Goal: Check status: Check status

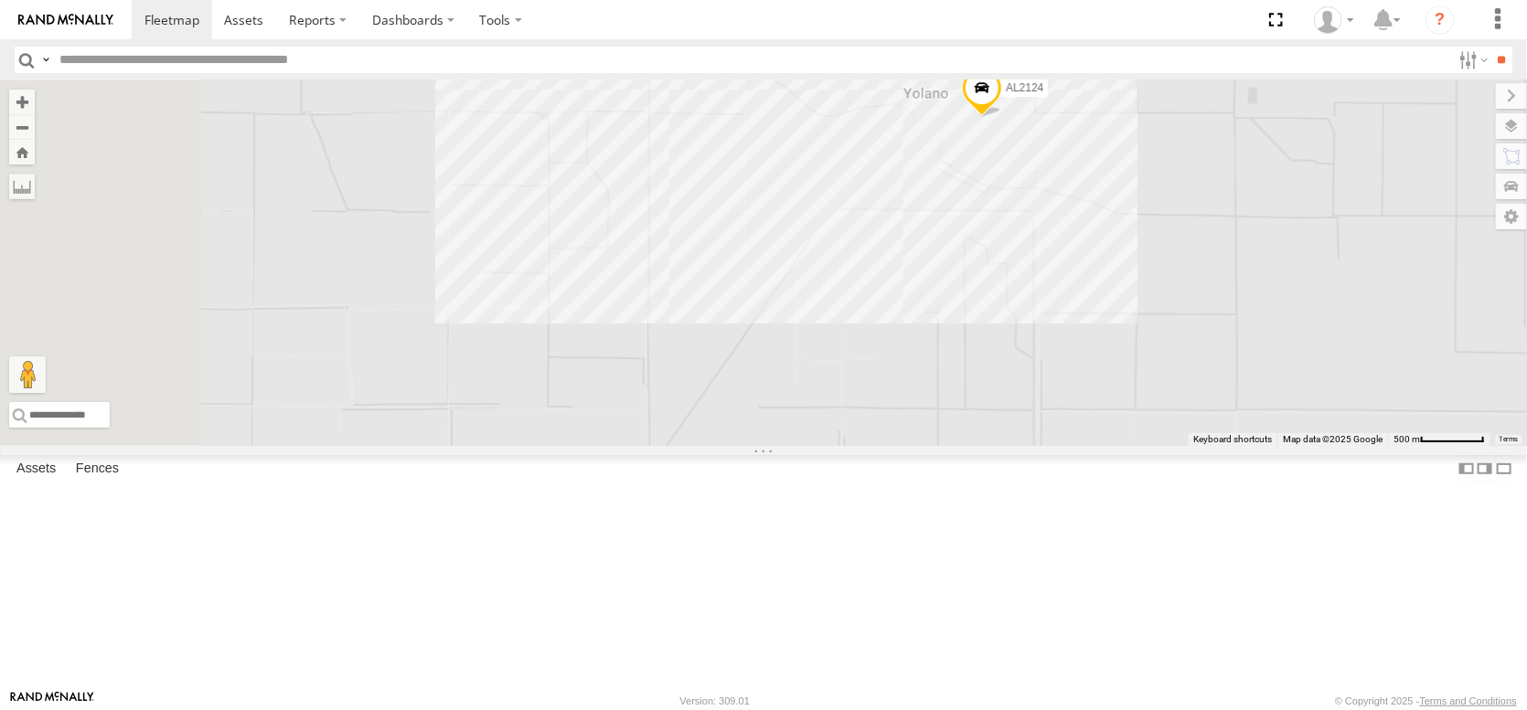
drag, startPoint x: 788, startPoint y: 531, endPoint x: 1144, endPoint y: 382, distance: 385.6
click at [1144, 382] on div "AL2124" at bounding box center [763, 263] width 1527 height 366
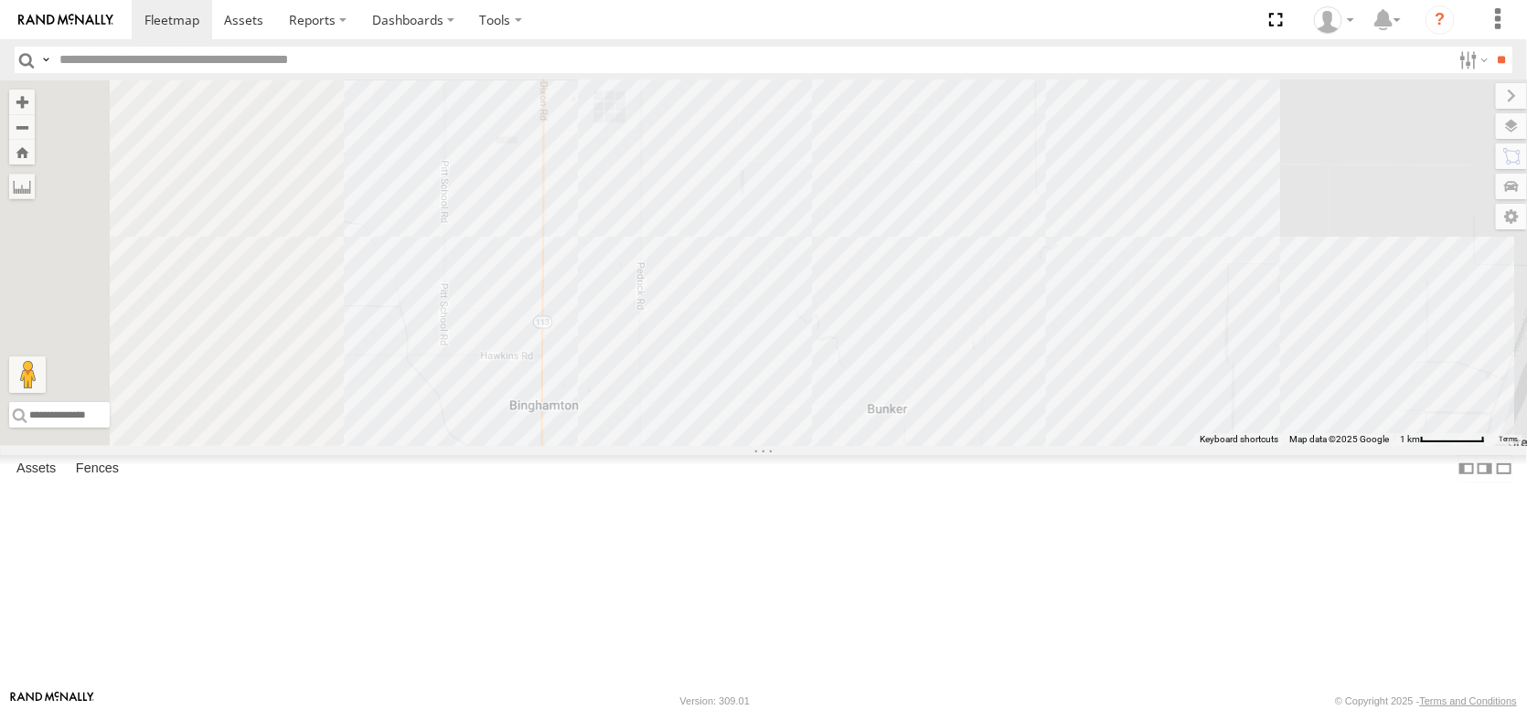
drag, startPoint x: 713, startPoint y: 485, endPoint x: 981, endPoint y: 313, distance: 318.8
click at [981, 313] on div "AL2124 AL2323" at bounding box center [763, 263] width 1527 height 366
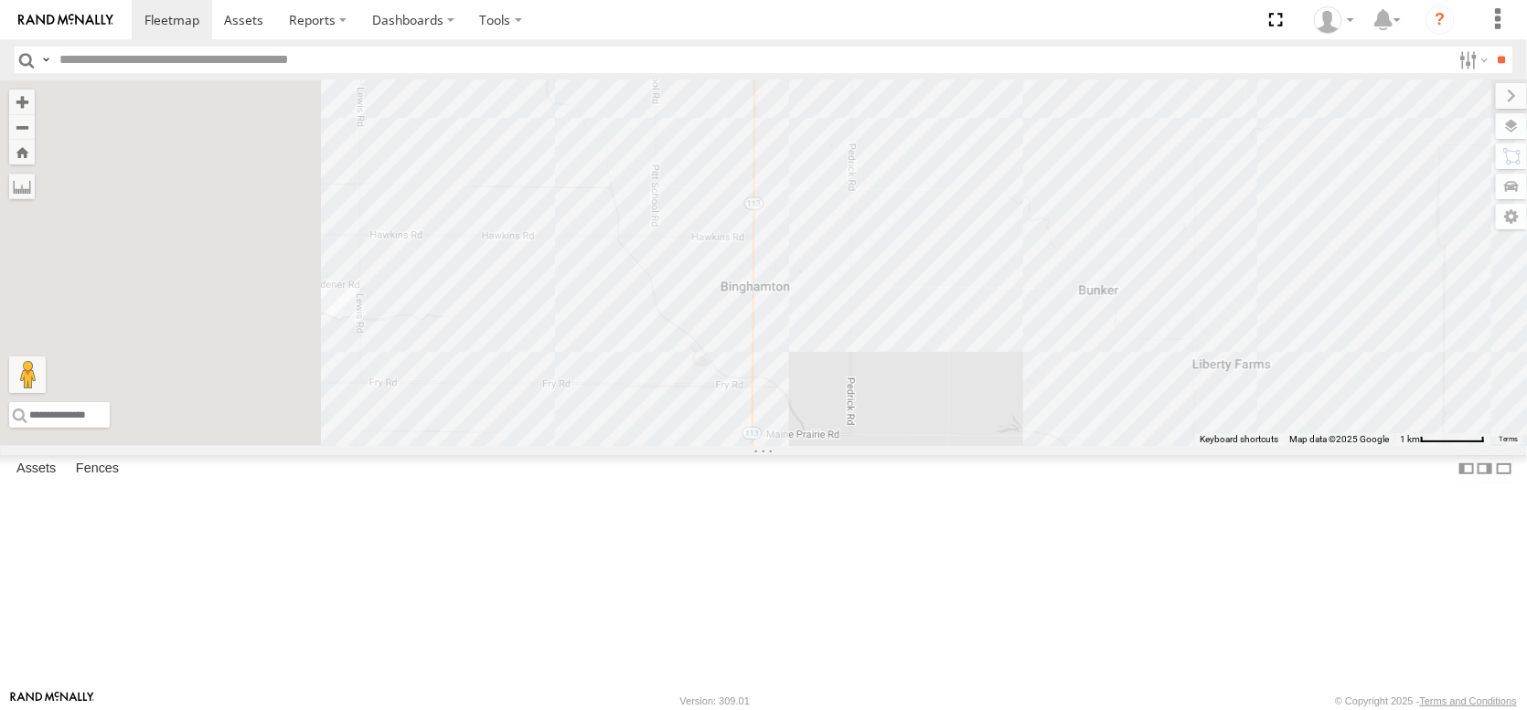
drag, startPoint x: 881, startPoint y: 400, endPoint x: 1234, endPoint y: 267, distance: 377.0
click at [1234, 267] on div "AL2124 AL2323" at bounding box center [763, 263] width 1527 height 366
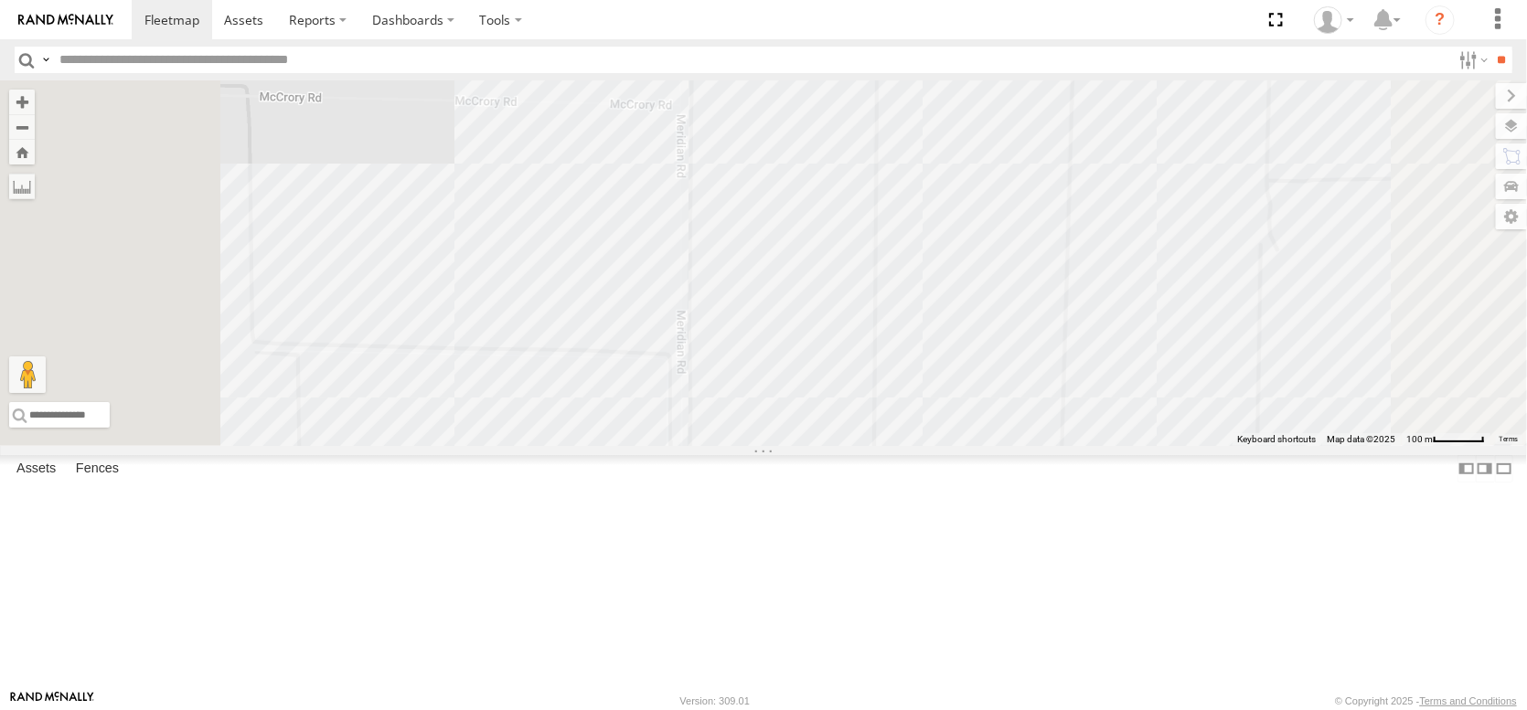
drag, startPoint x: 863, startPoint y: 522, endPoint x: 805, endPoint y: 315, distance: 214.7
click at [816, 339] on div "AL2124 AL2323 AL2249 AL2370" at bounding box center [763, 263] width 1527 height 366
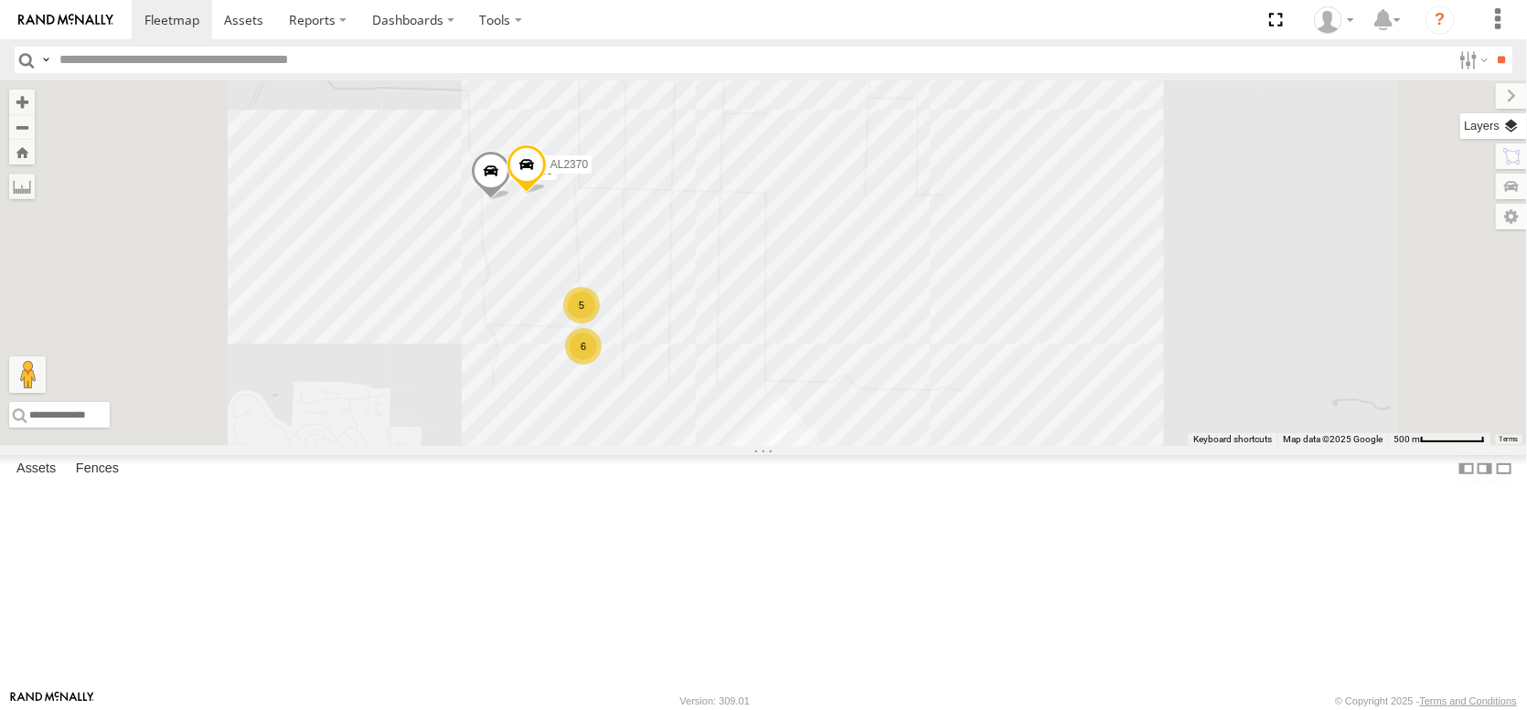
click at [1500, 139] on label at bounding box center [1493, 126] width 67 height 26
click at [0, 0] on span "Basemaps" at bounding box center [0, 0] width 0 height 0
click at [0, 0] on span "Satellite + Roadmap" at bounding box center [0, 0] width 0 height 0
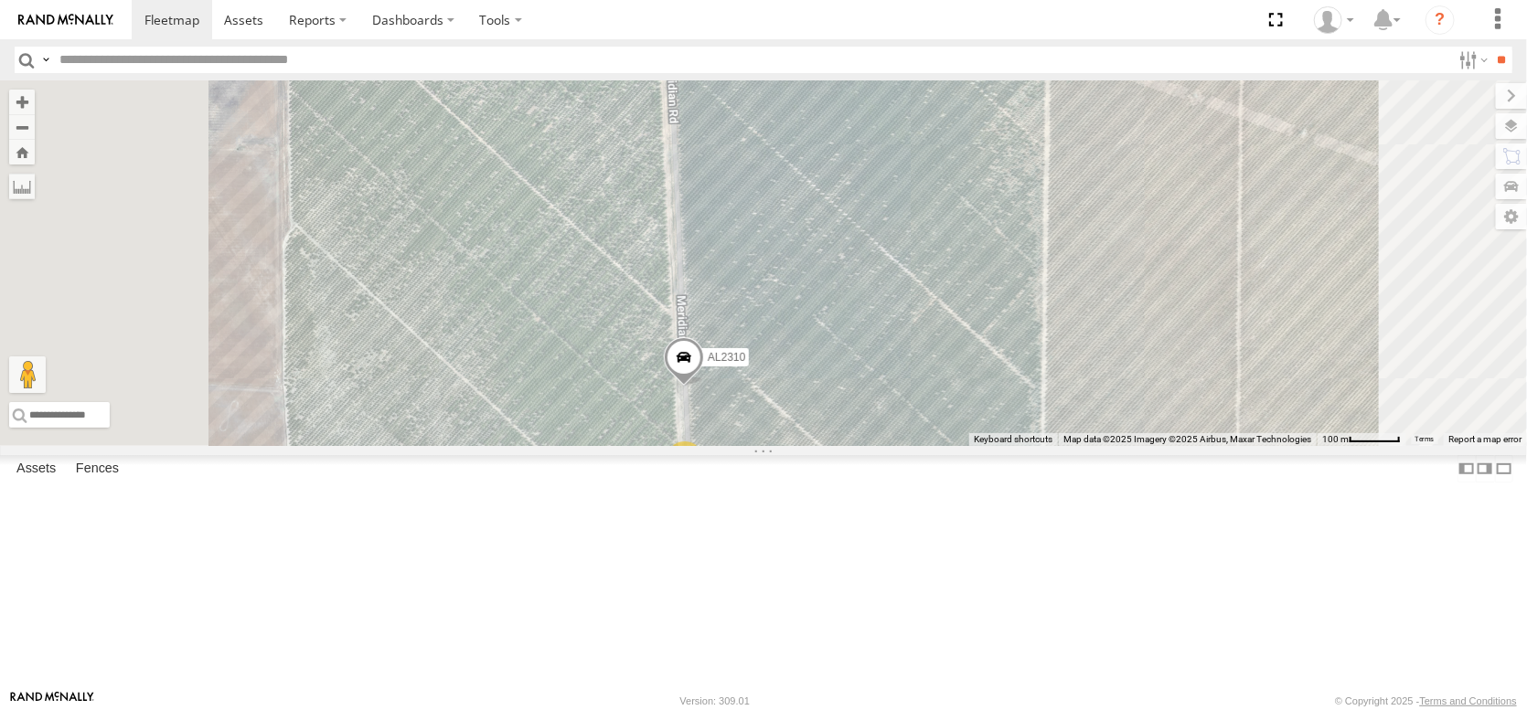
click at [704, 388] on span at bounding box center [684, 362] width 40 height 49
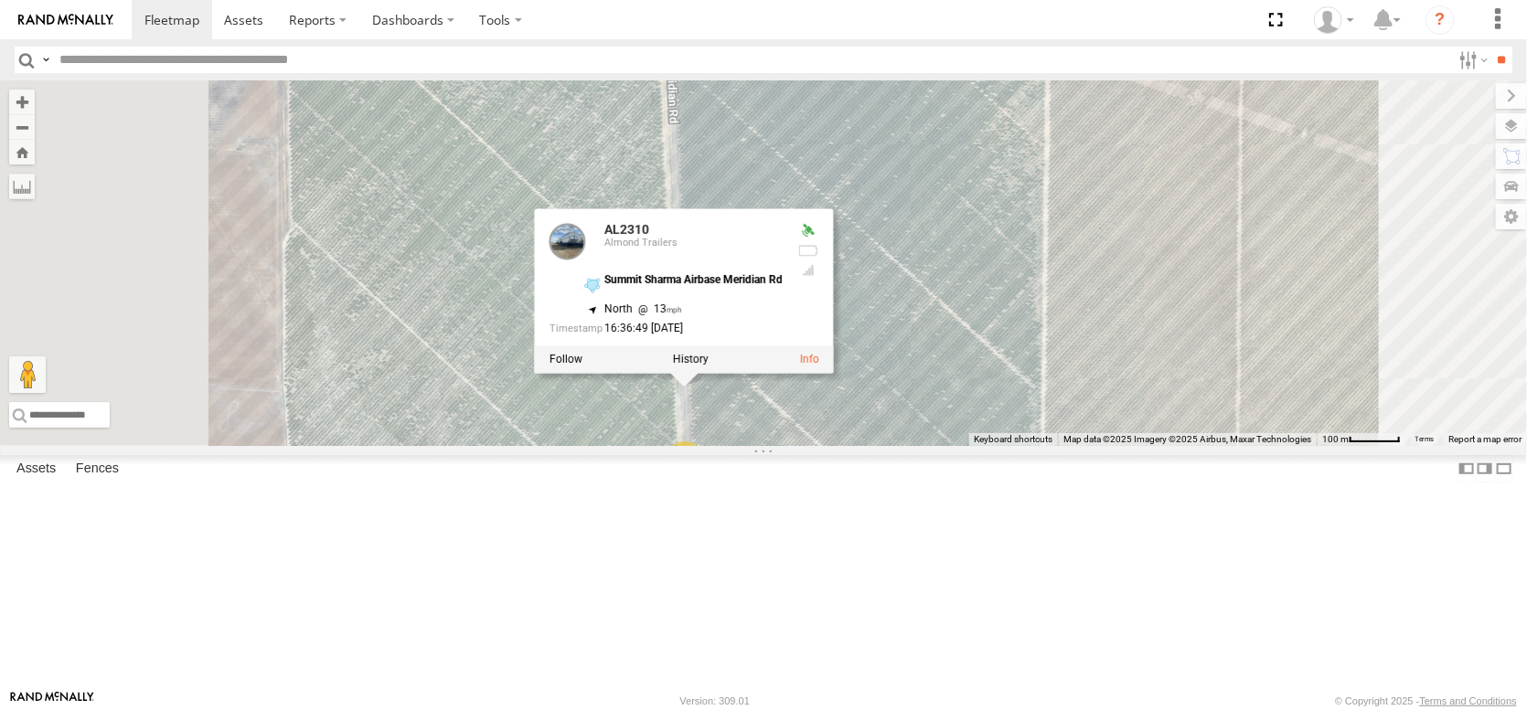
click at [1139, 445] on div "AL2124 AL2323 AL2249 AL2370 AL2268 AL2310 2 2 2 AL2310 Almond Trailers Summit S…" at bounding box center [763, 263] width 1527 height 366
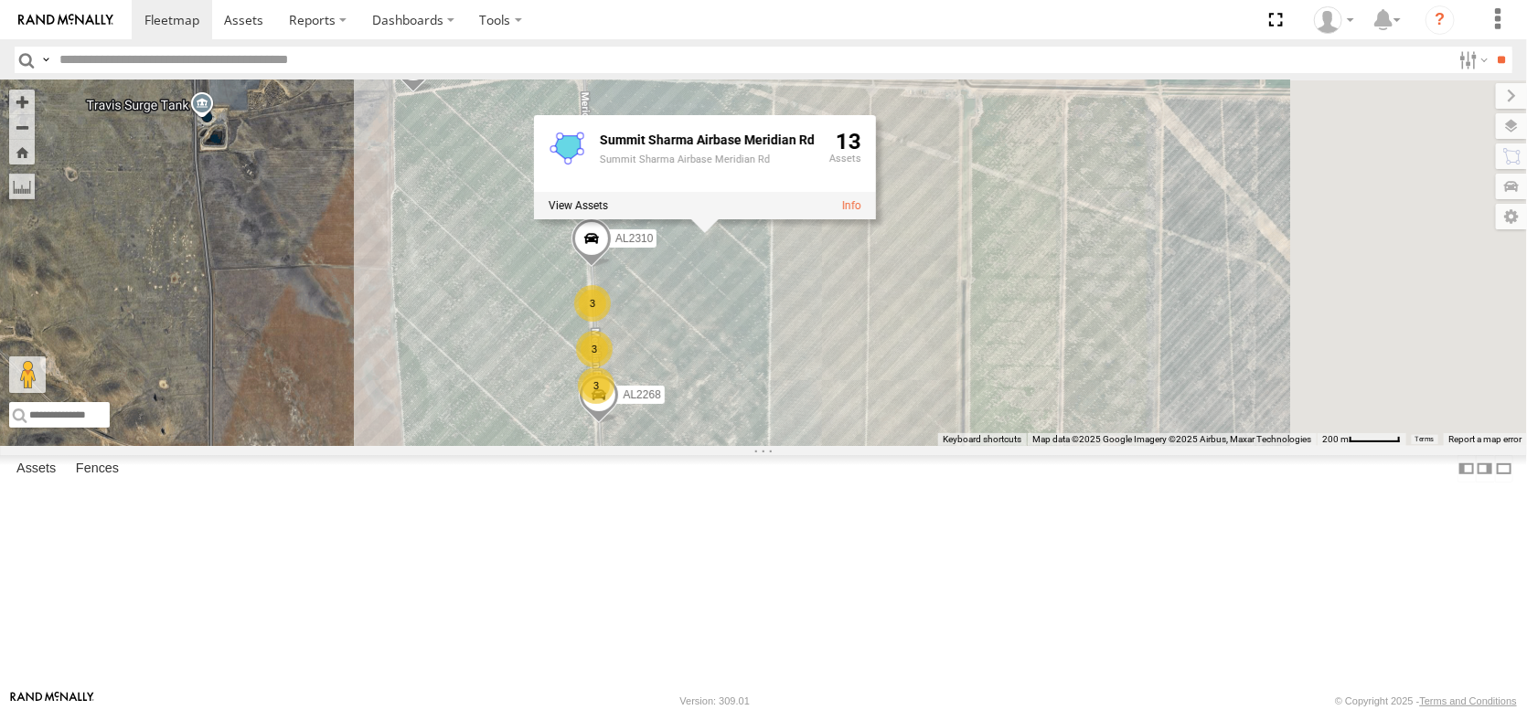
drag, startPoint x: 1133, startPoint y: 476, endPoint x: 908, endPoint y: 319, distance: 274.4
click at [908, 319] on div "AL2124 AL2323 AL2249 AL2370 AL2268 AL2310 3 3 3 Summit Sharma Airbase Meridian …" at bounding box center [763, 263] width 1527 height 366
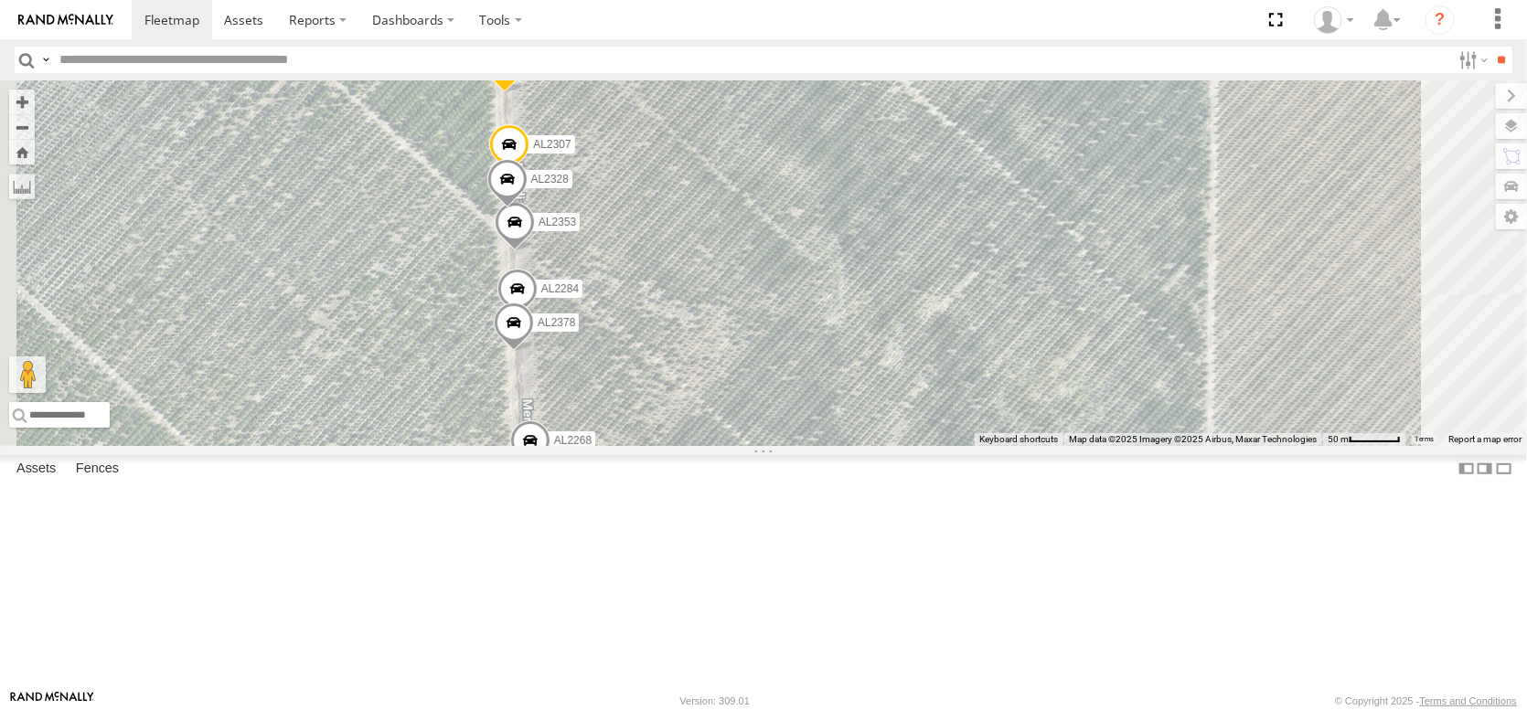
click at [535, 252] on span at bounding box center [515, 227] width 40 height 49
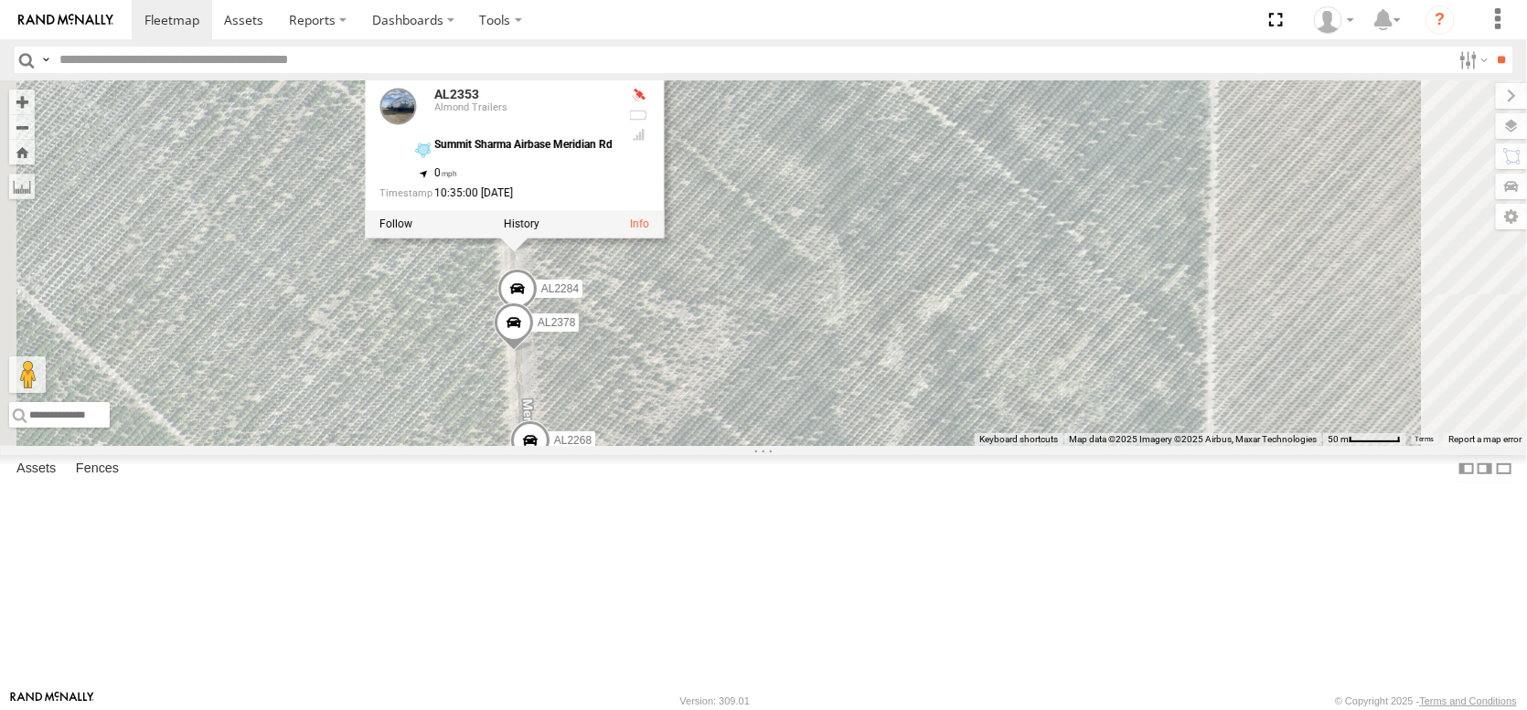
click at [550, 470] on span at bounding box center [530, 445] width 40 height 49
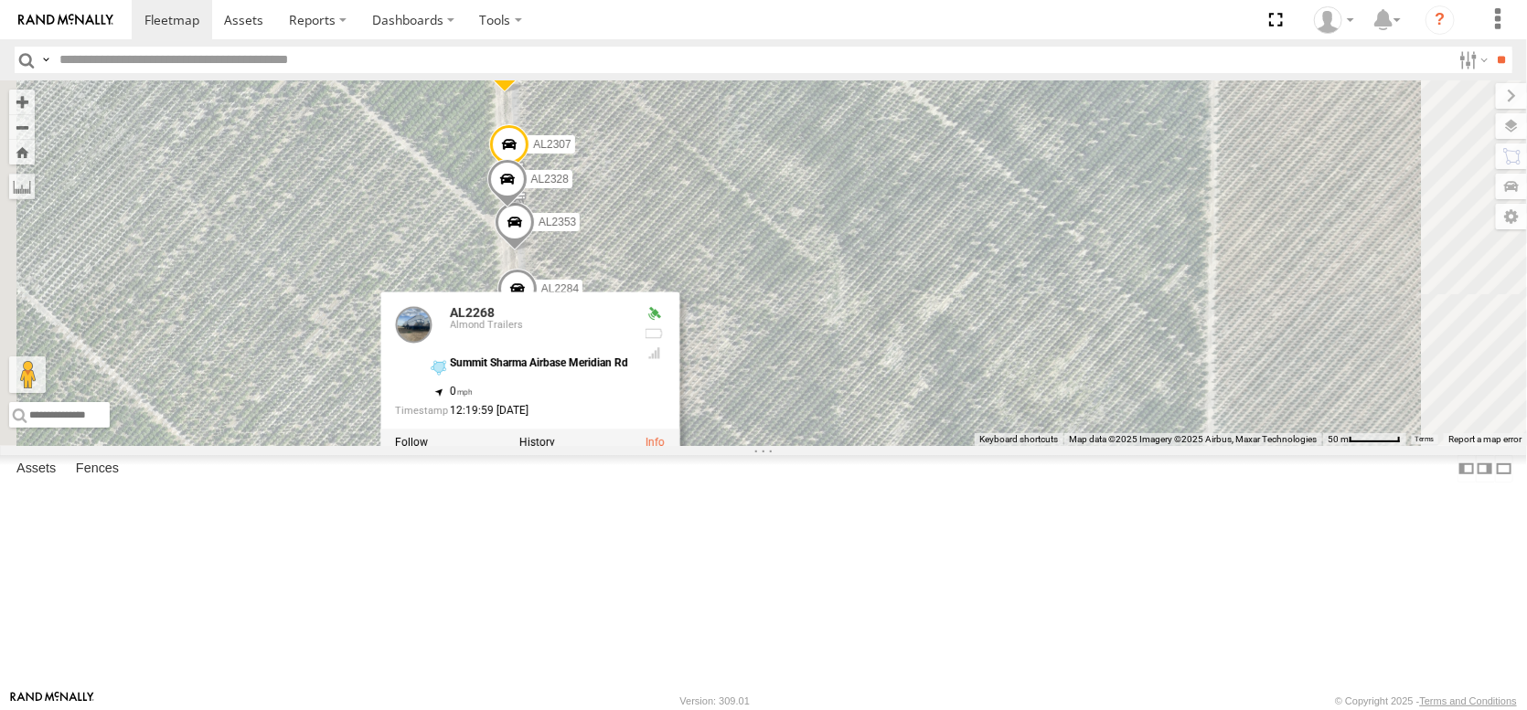
click at [519, 25] on span at bounding box center [499, -1] width 40 height 49
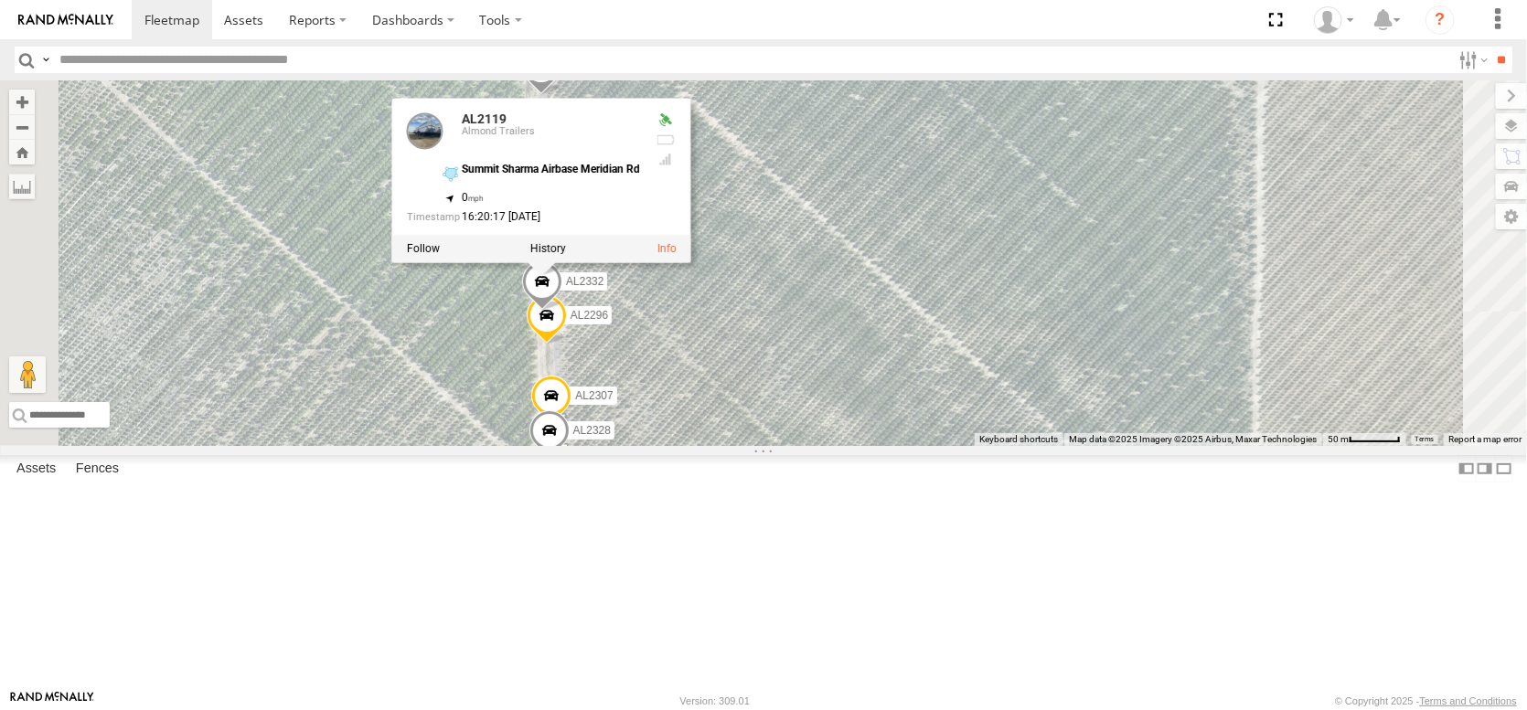
drag, startPoint x: 932, startPoint y: 240, endPoint x: 975, endPoint y: 495, distance: 257.9
click at [975, 446] on div "AL2124 AL2323 AL2249 AL2370 AL2268 AL2310 AL2353 AL2284 AL2307 AL2328 AL2255 AL…" at bounding box center [763, 263] width 1527 height 366
click at [567, 345] on span at bounding box center [547, 319] width 40 height 49
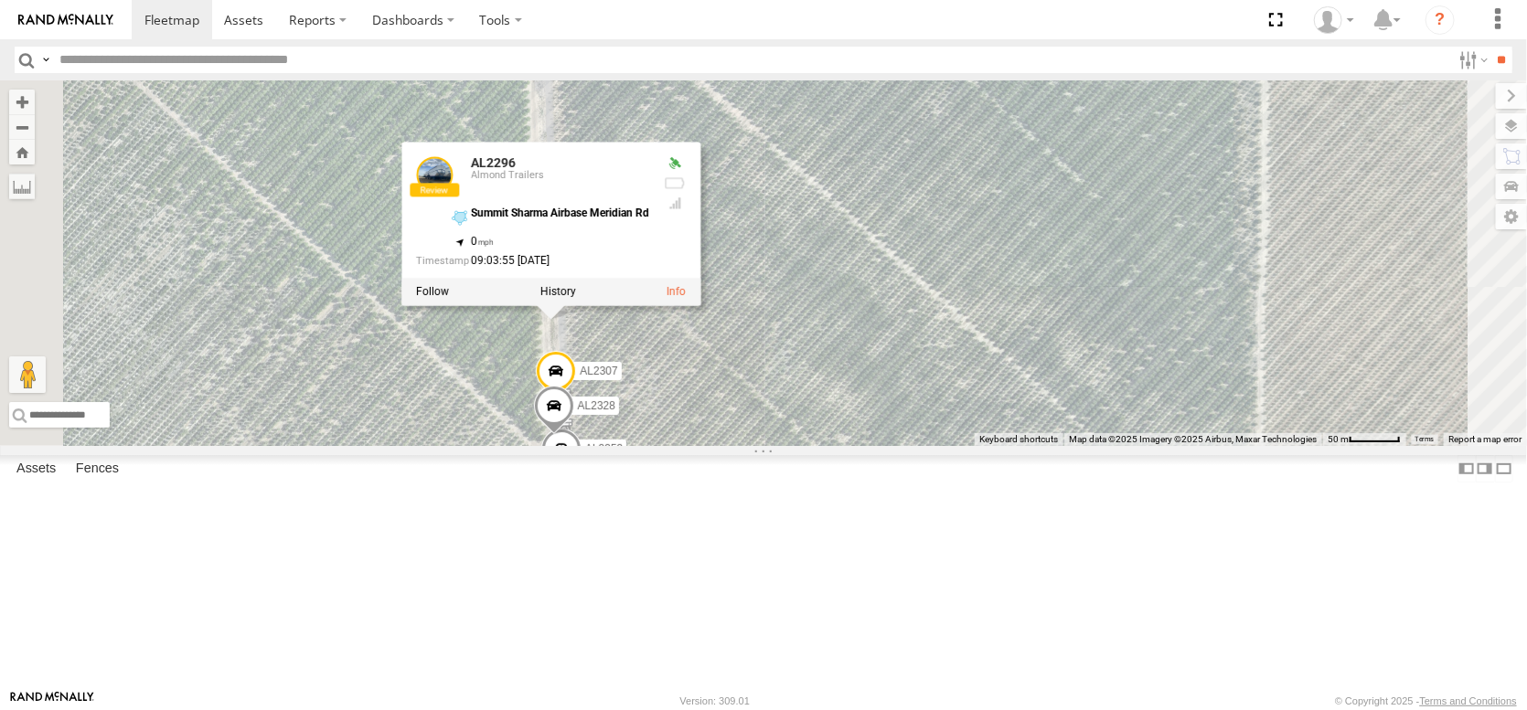
click at [566, 70] on span at bounding box center [546, 45] width 40 height 49
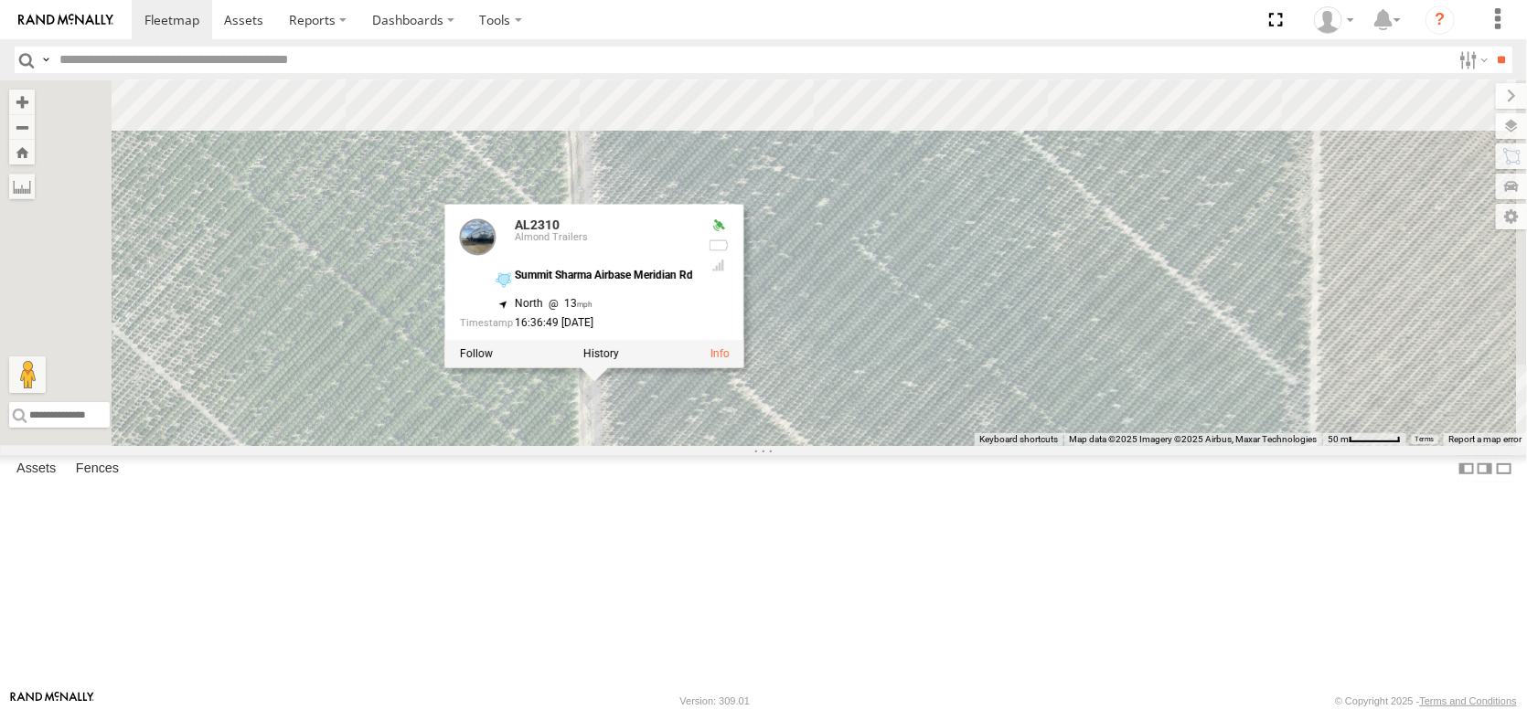
drag, startPoint x: 828, startPoint y: 242, endPoint x: 879, endPoint y: 556, distance: 317.6
click at [879, 446] on div "AL2124 AL2323 AL2249 AL2370 AL2268 AL2310 AL2353 AL2284 AL2307 AL2328 AL2255 AL…" at bounding box center [763, 263] width 1527 height 366
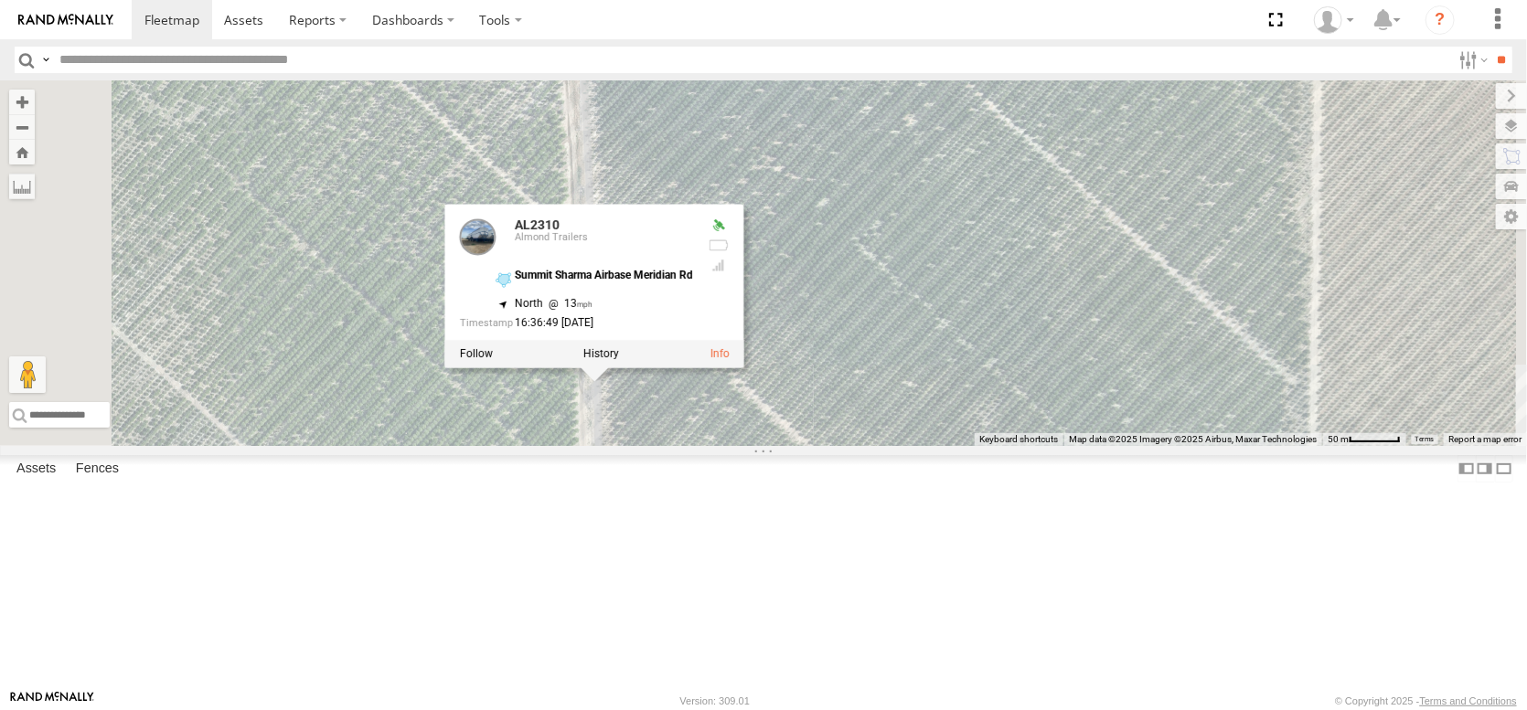
click at [911, 446] on div "AL2124 AL2323 AL2249 AL2370 AL2268 AL2310 AL2353 AL2284 AL2307 AL2328 AL2255 AL…" at bounding box center [763, 263] width 1527 height 366
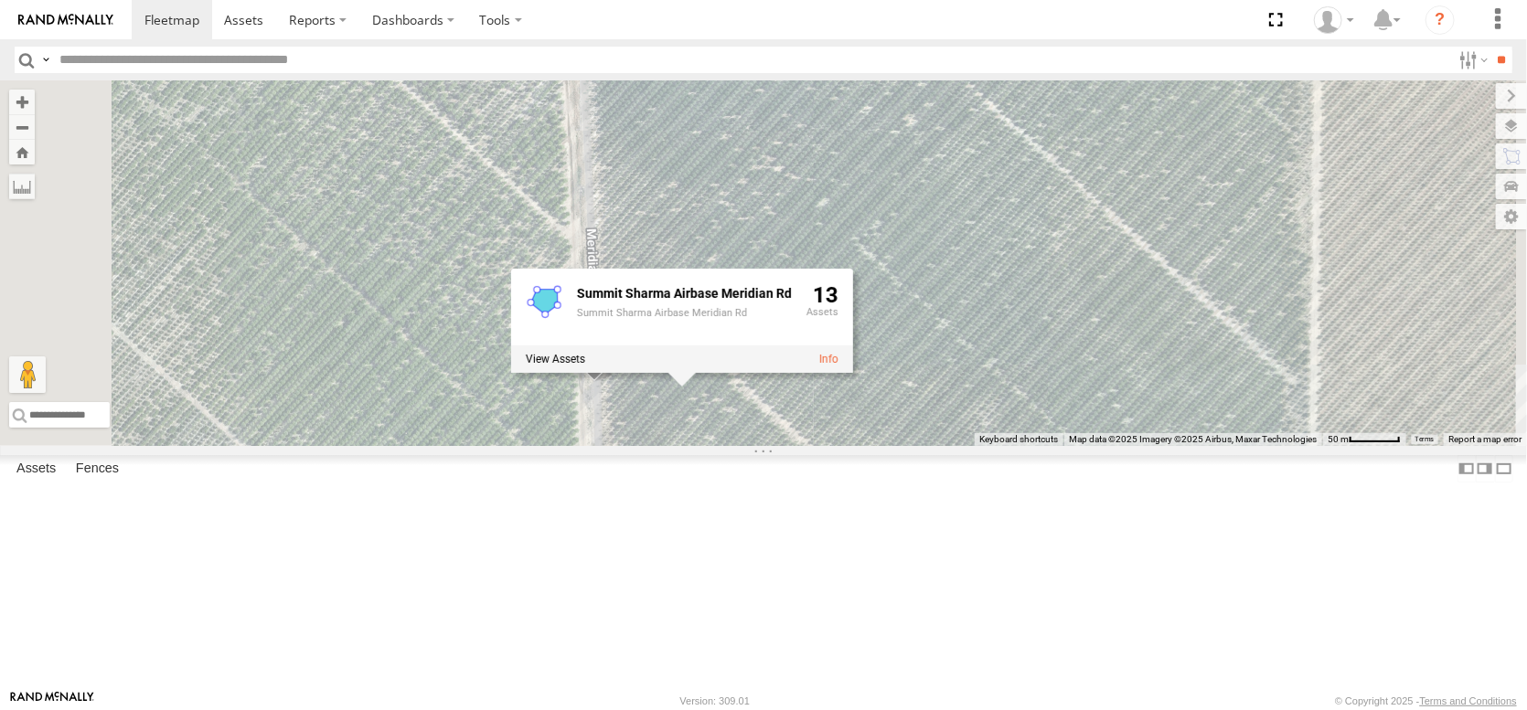
click at [1029, 308] on div "AL2124 AL2323 AL2249 AL2370 AL2268 AL2310 AL2353 AL2284 AL2307 AL2328 AL2255 AL…" at bounding box center [763, 263] width 1527 height 366
